Goal: Check status: Check status

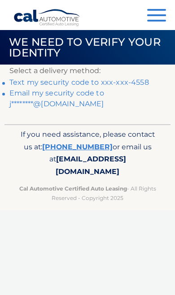
click at [142, 86] on link "Text my security code to xxx-xxx-4558" at bounding box center [79, 82] width 140 height 9
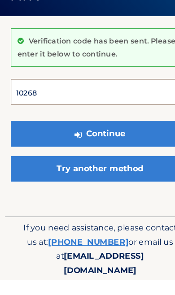
type input "102681"
click at [88, 157] on button "Continue" at bounding box center [87, 168] width 156 height 22
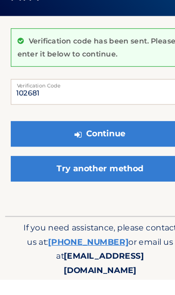
scroll to position [14, 0]
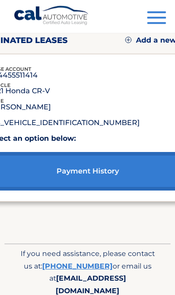
scroll to position [83, 0]
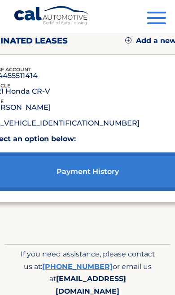
click at [37, 188] on link "payment history" at bounding box center [87, 172] width 199 height 39
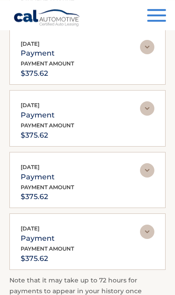
scroll to position [253, 0]
